Goal: Task Accomplishment & Management: Manage account settings

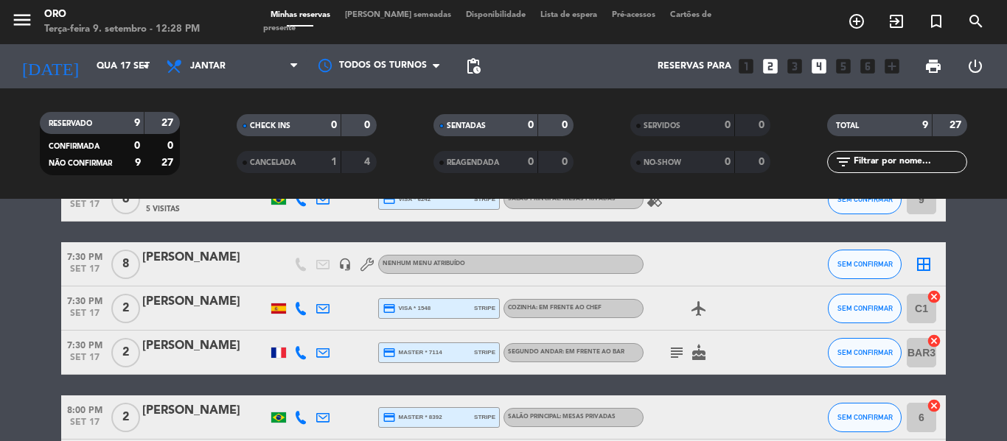
scroll to position [147, 0]
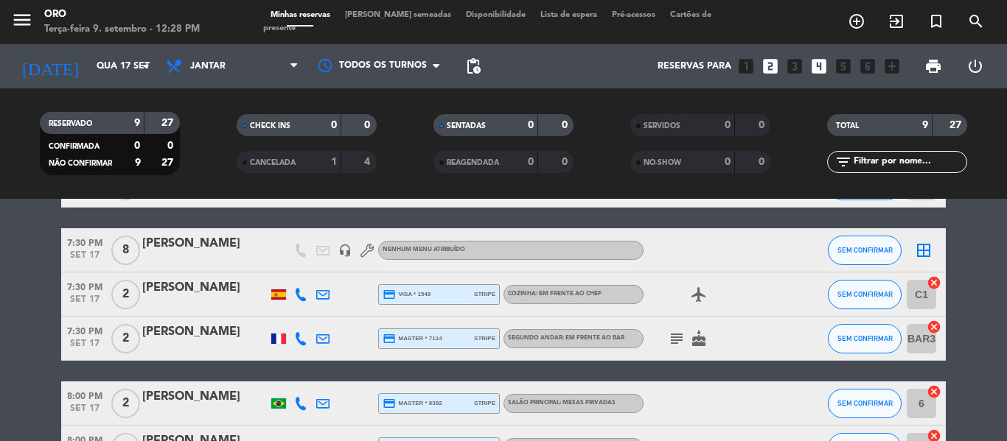
click at [209, 245] on div "[PERSON_NAME]" at bounding box center [204, 243] width 125 height 19
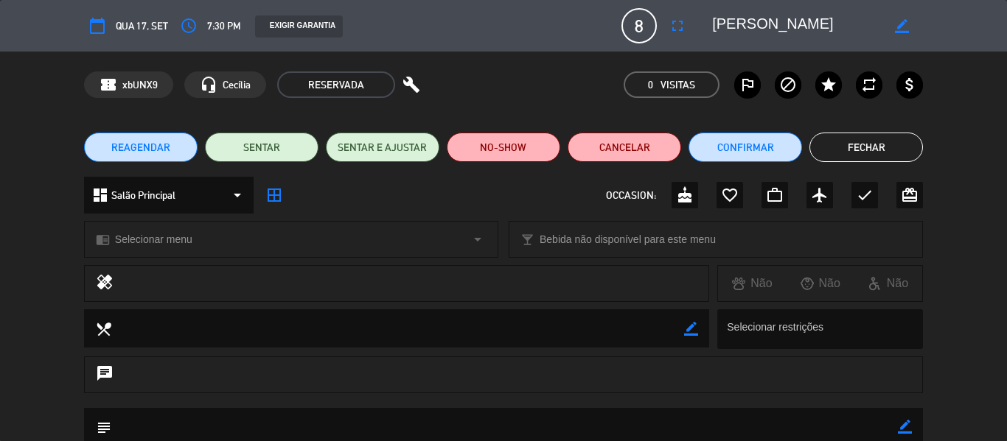
click at [902, 26] on icon "border_color" at bounding box center [902, 26] width 14 height 14
drag, startPoint x: 809, startPoint y: 20, endPoint x: 655, endPoint y: 38, distance: 155.1
click at [655, 38] on div "calendar_today Qua 17, set access_time 7:30 PM EXIGIR GARANTIA 8 [PERSON_NAME] …" at bounding box center [503, 25] width 839 height 35
type textarea "Feyjao"
click at [902, 30] on icon at bounding box center [902, 26] width 14 height 14
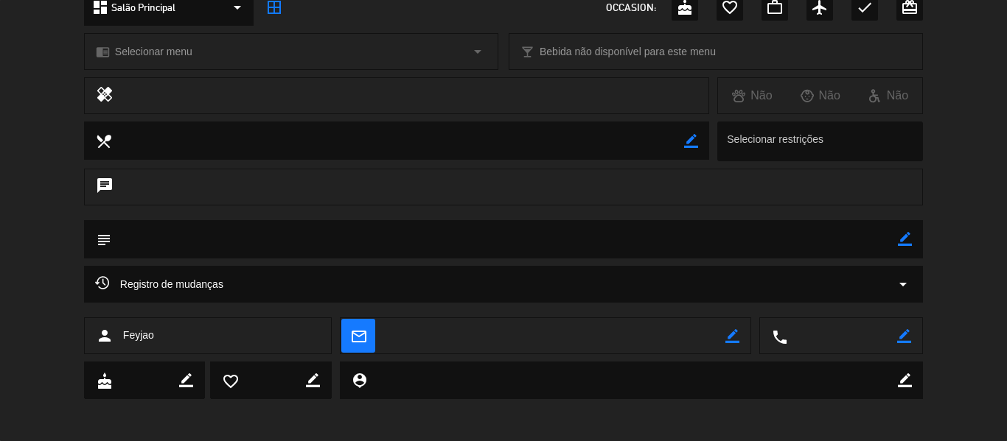
scroll to position [190, 0]
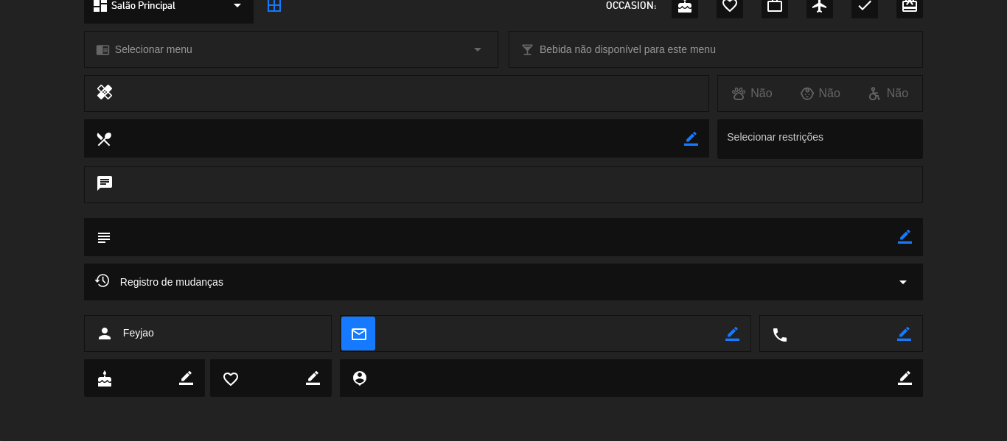
click at [909, 239] on icon "border_color" at bounding box center [905, 237] width 14 height 14
type textarea "Reserva FB - vão [PERSON_NAME], [PERSON_NAME], etc."
click at [908, 230] on icon at bounding box center [905, 237] width 14 height 14
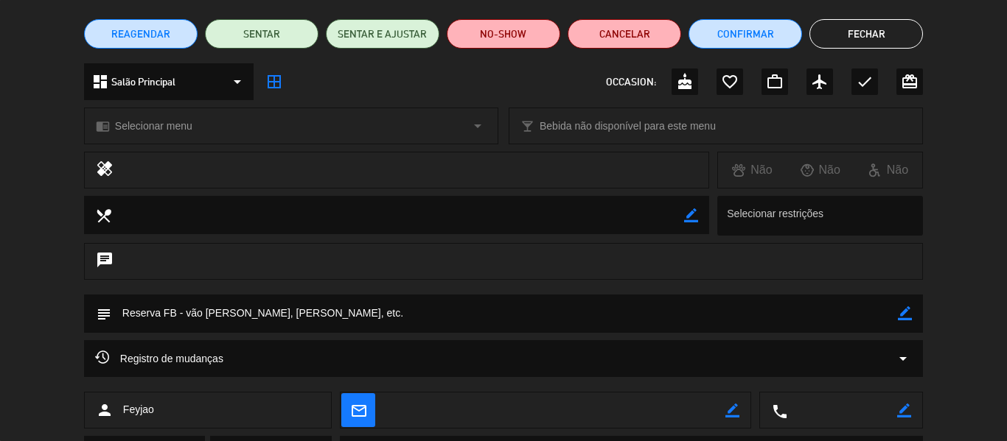
scroll to position [0, 0]
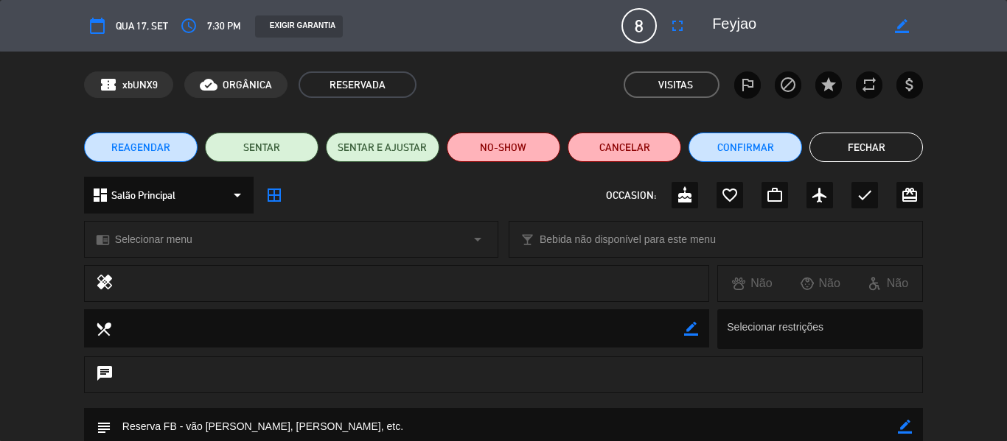
click at [876, 136] on button "Fechar" at bounding box center [866, 147] width 114 height 29
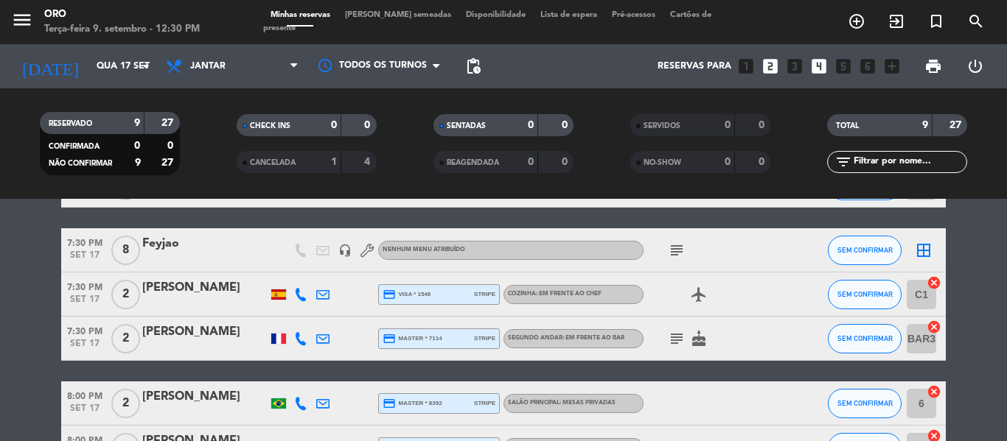
click at [682, 245] on icon "subject" at bounding box center [677, 251] width 18 height 18
